Goal: Task Accomplishment & Management: Manage account settings

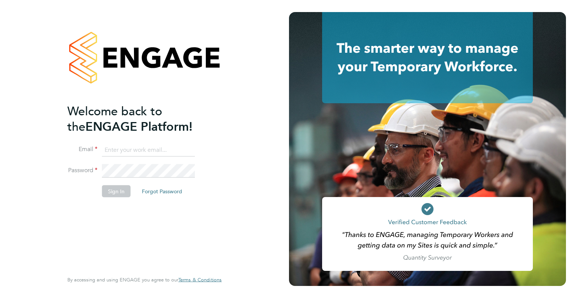
type input "[EMAIL_ADDRESS][DOMAIN_NAME]"
click at [117, 194] on button "Sign In" at bounding box center [116, 191] width 29 height 12
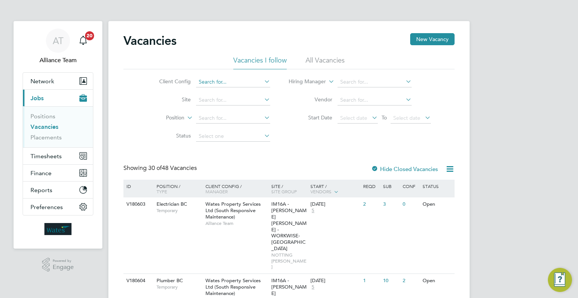
click at [216, 79] on input at bounding box center [233, 82] width 74 height 11
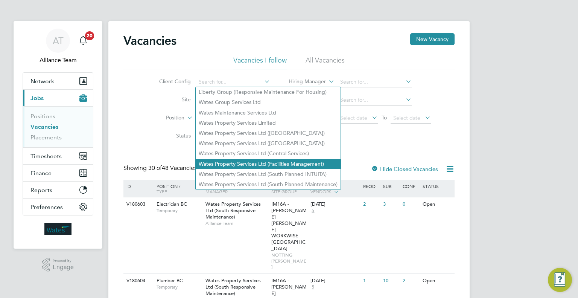
click at [248, 164] on li "Wates Property Services Ltd (Facilities Management)" at bounding box center [268, 164] width 145 height 10
type input "Wates Property Services Ltd (Facilities Management)"
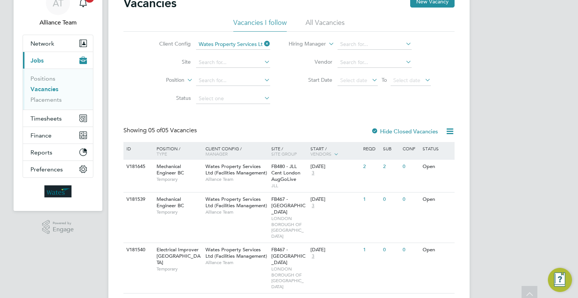
scroll to position [75, 0]
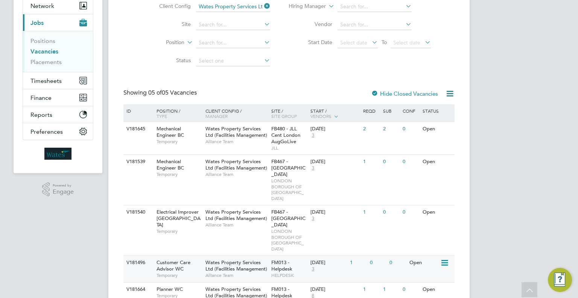
click at [255, 259] on span "Wates Property Services Ltd (Facilities Management)" at bounding box center [236, 265] width 62 height 13
click at [309, 282] on div "[DATE] 8" at bounding box center [327, 292] width 39 height 20
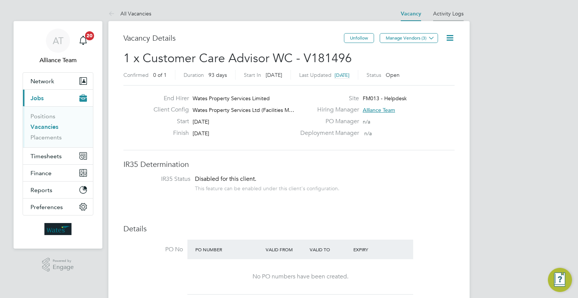
click at [456, 15] on link "Activity Logs" at bounding box center [448, 13] width 30 height 7
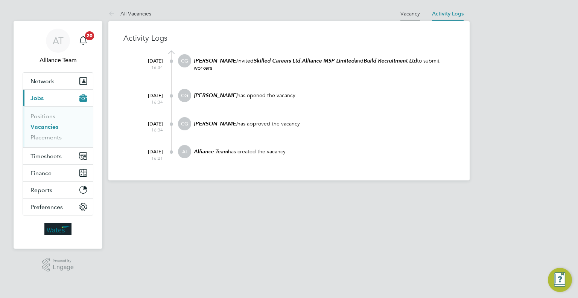
click at [407, 9] on li "Vacancy" at bounding box center [410, 13] width 20 height 15
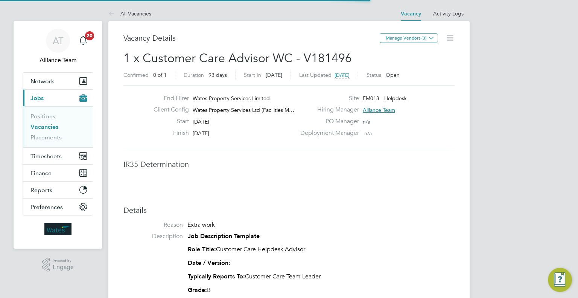
scroll to position [13, 117]
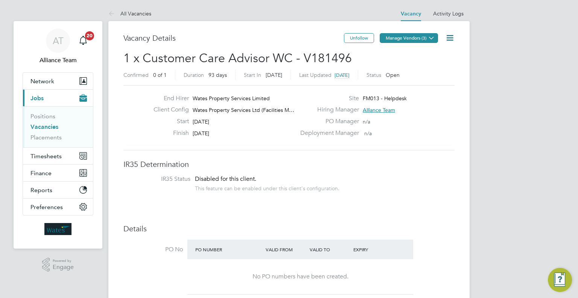
click at [426, 38] on button "Manage Vendors (3)" at bounding box center [409, 38] width 58 height 10
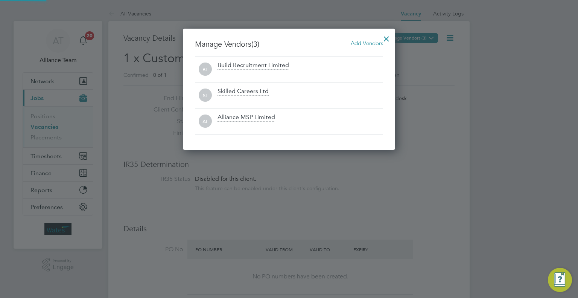
scroll to position [121, 213]
click at [371, 45] on span "Add Vendors" at bounding box center [367, 42] width 32 height 7
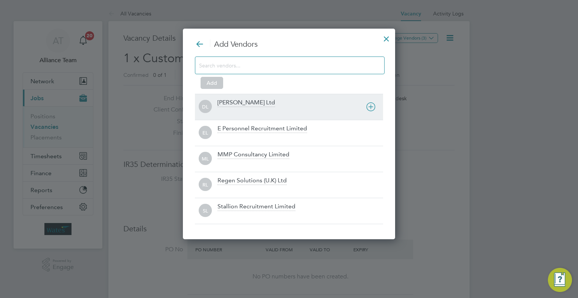
click at [230, 106] on div "Daniel Owen Ltd" at bounding box center [300, 107] width 166 height 17
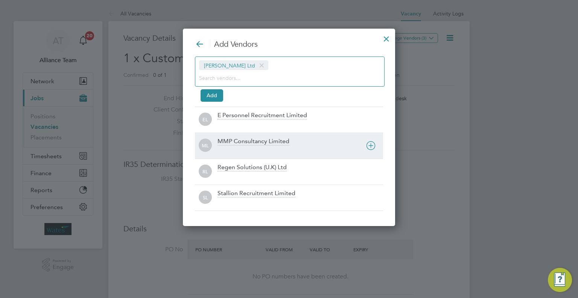
click at [245, 146] on div "MMP Consultancy Limited" at bounding box center [300, 145] width 166 height 17
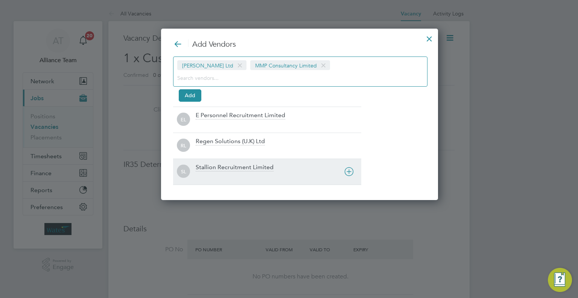
scroll to position [170, 256]
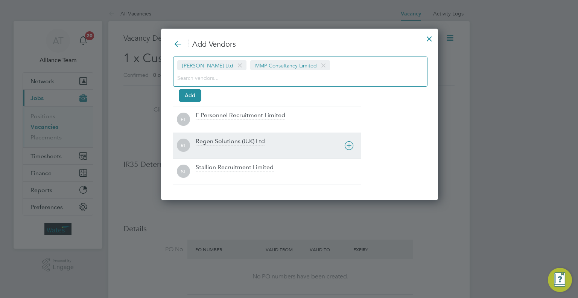
click at [221, 141] on div "Regen Solutions (U.K) Ltd" at bounding box center [230, 141] width 69 height 8
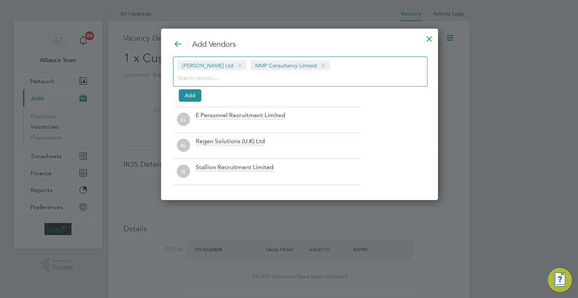
scroll to position [3, 3]
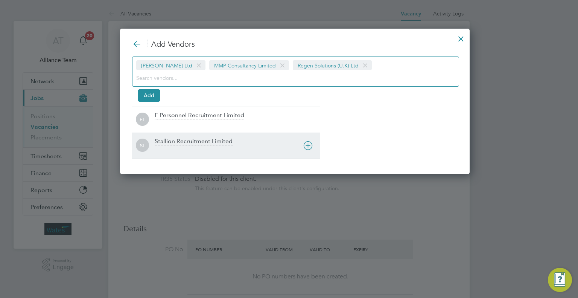
click at [196, 138] on div "Stallion Recruitment Limited" at bounding box center [194, 141] width 78 height 8
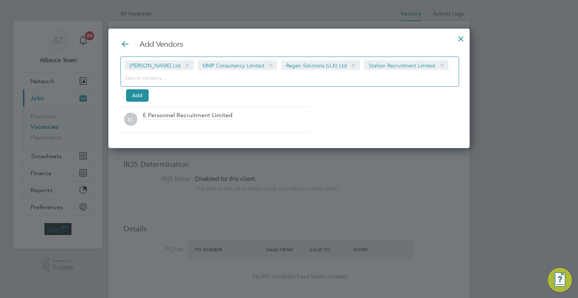
click at [137, 102] on div "Add Vendors Daniel Owen Ltd MMP Consultancy Limited Regen Solutions (U.K) Ltd S…" at bounding box center [288, 86] width 337 height 94
click at [137, 101] on div "Add Vendors Daniel Owen Ltd MMP Consultancy Limited Regen Solutions (U.K) Ltd S…" at bounding box center [288, 86] width 337 height 94
click at [137, 94] on button "Add" at bounding box center [137, 95] width 23 height 12
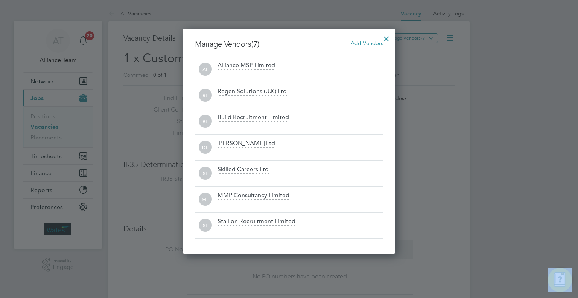
click at [387, 41] on div at bounding box center [387, 37] width 14 height 14
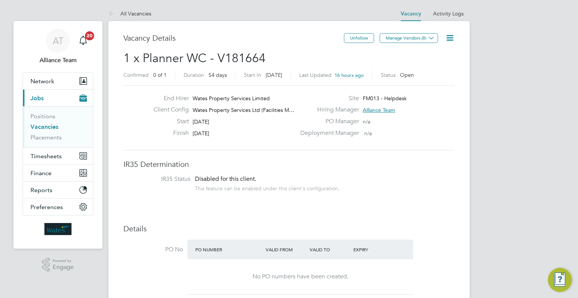
drag, startPoint x: 164, startPoint y: 243, endPoint x: 420, endPoint y: 184, distance: 262.6
click at [420, 184] on li "IR35 Status Disabled for this client. This feature can be enabled under this cl…" at bounding box center [289, 184] width 316 height 18
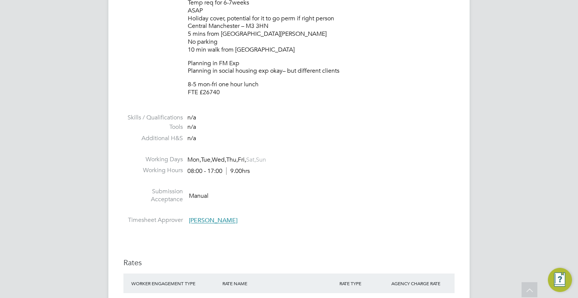
scroll to position [564, 0]
